Goal: Find specific page/section: Find specific page/section

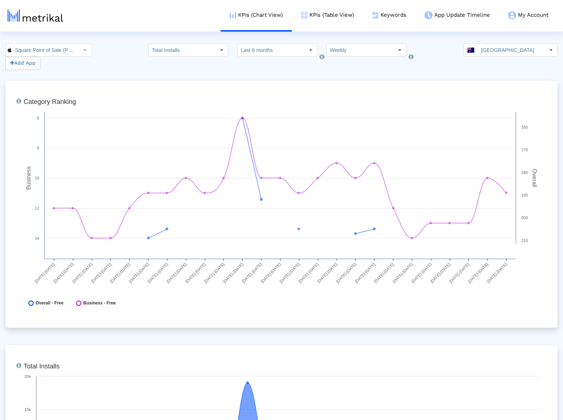
click at [514, 54] on input "[GEOGRAPHIC_DATA]" at bounding box center [511, 50] width 67 height 12
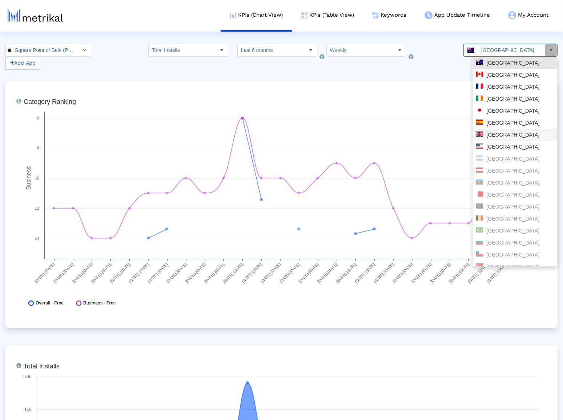
click at [508, 129] on div "[GEOGRAPHIC_DATA]" at bounding box center [515, 135] width 84 height 12
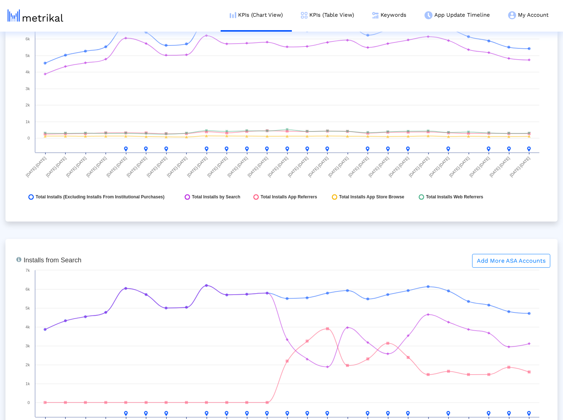
scroll to position [887, 0]
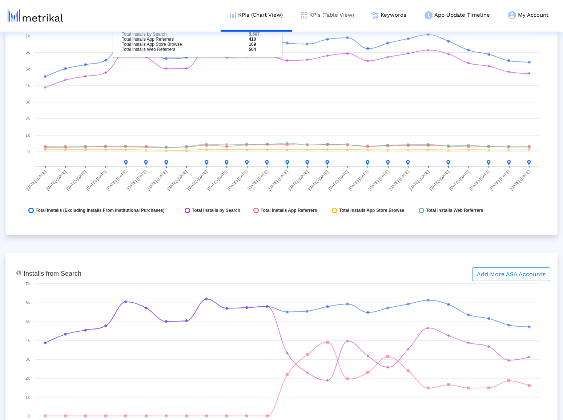
click at [308, 15] on link "KPIs (Table View)" at bounding box center [327, 15] width 71 height 30
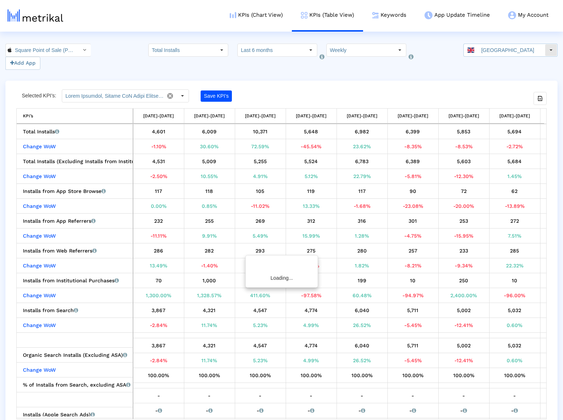
click at [510, 52] on input "[GEOGRAPHIC_DATA]" at bounding box center [511, 50] width 67 height 12
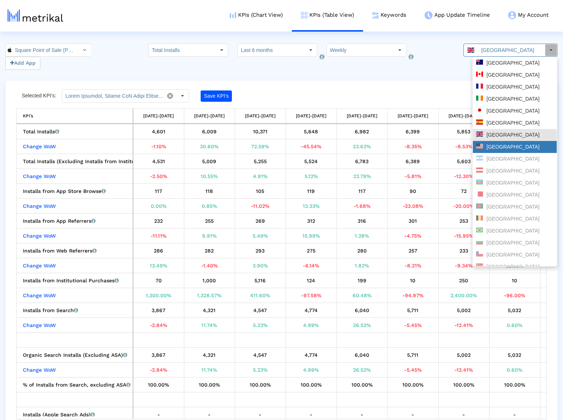
click at [500, 145] on div "[GEOGRAPHIC_DATA]" at bounding box center [514, 147] width 77 height 7
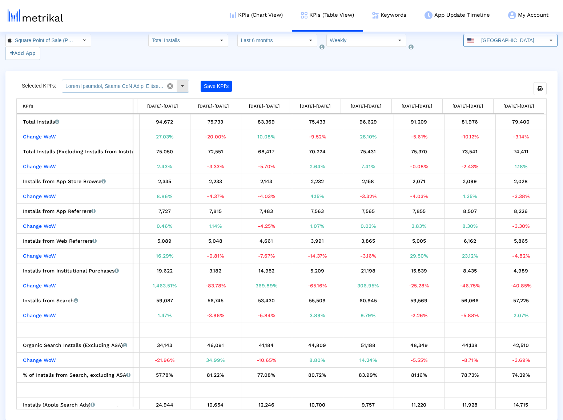
click at [118, 85] on input "text" at bounding box center [113, 86] width 102 height 12
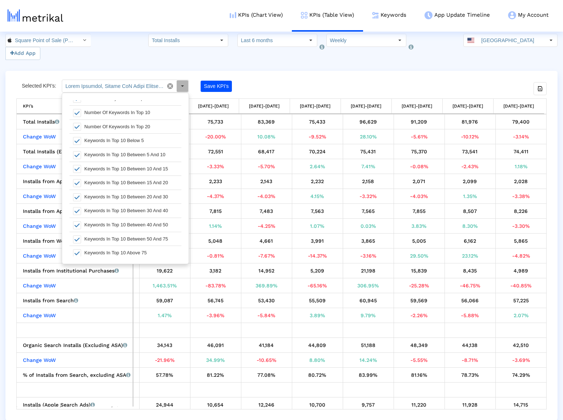
click at [301, 94] on div "Selected KPI’s: Save KPI’s Export all data KPI’s KPI’s [DATE]-[DATE] [DATE]-[DA…" at bounding box center [281, 245] width 530 height 330
